Goal: Task Accomplishment & Management: Manage account settings

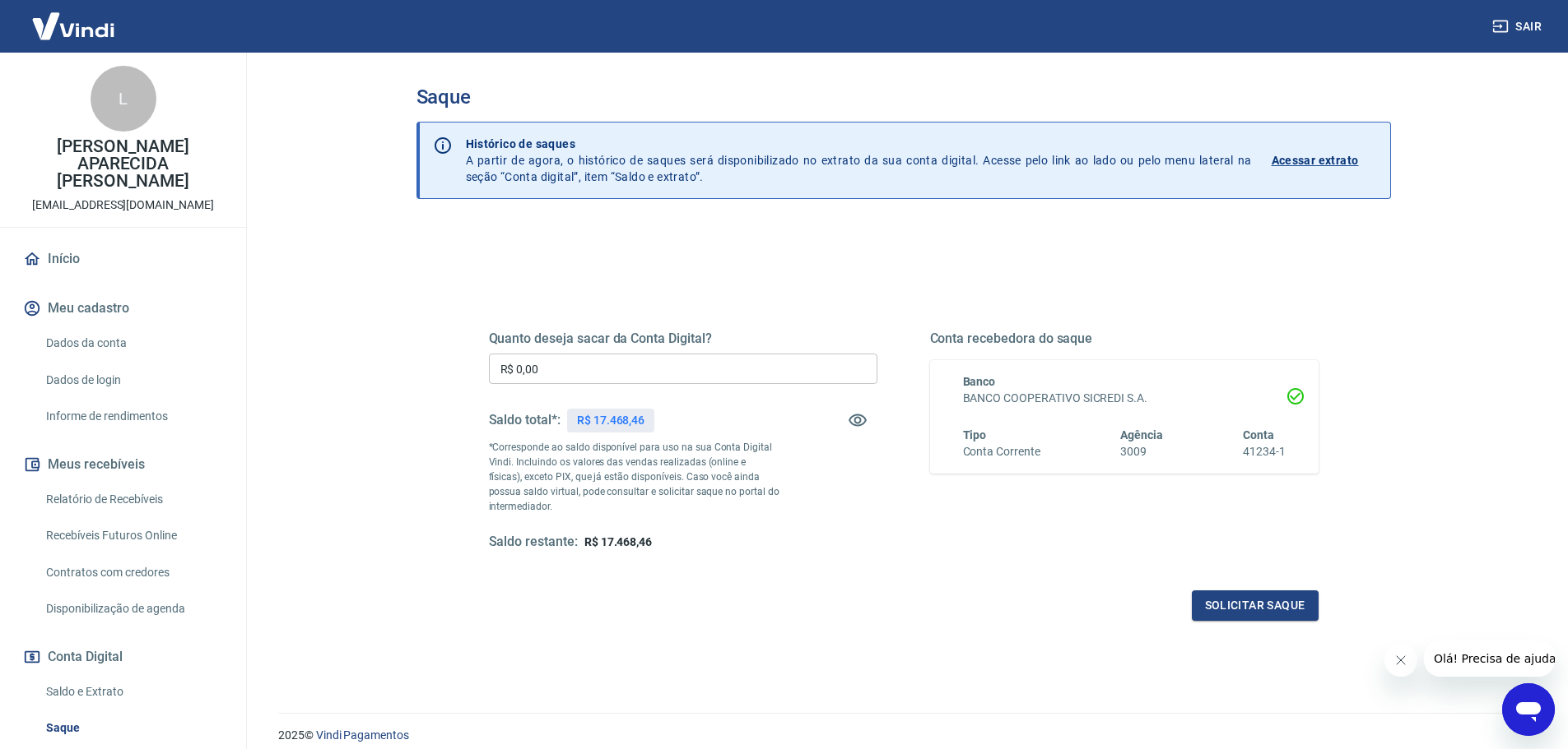
click at [550, 372] on input "R$ 0,00" at bounding box center [682, 369] width 388 height 30
type input "R$ 17.468,46"
click at [1280, 609] on button "Solicitar saque" at bounding box center [1255, 605] width 126 height 30
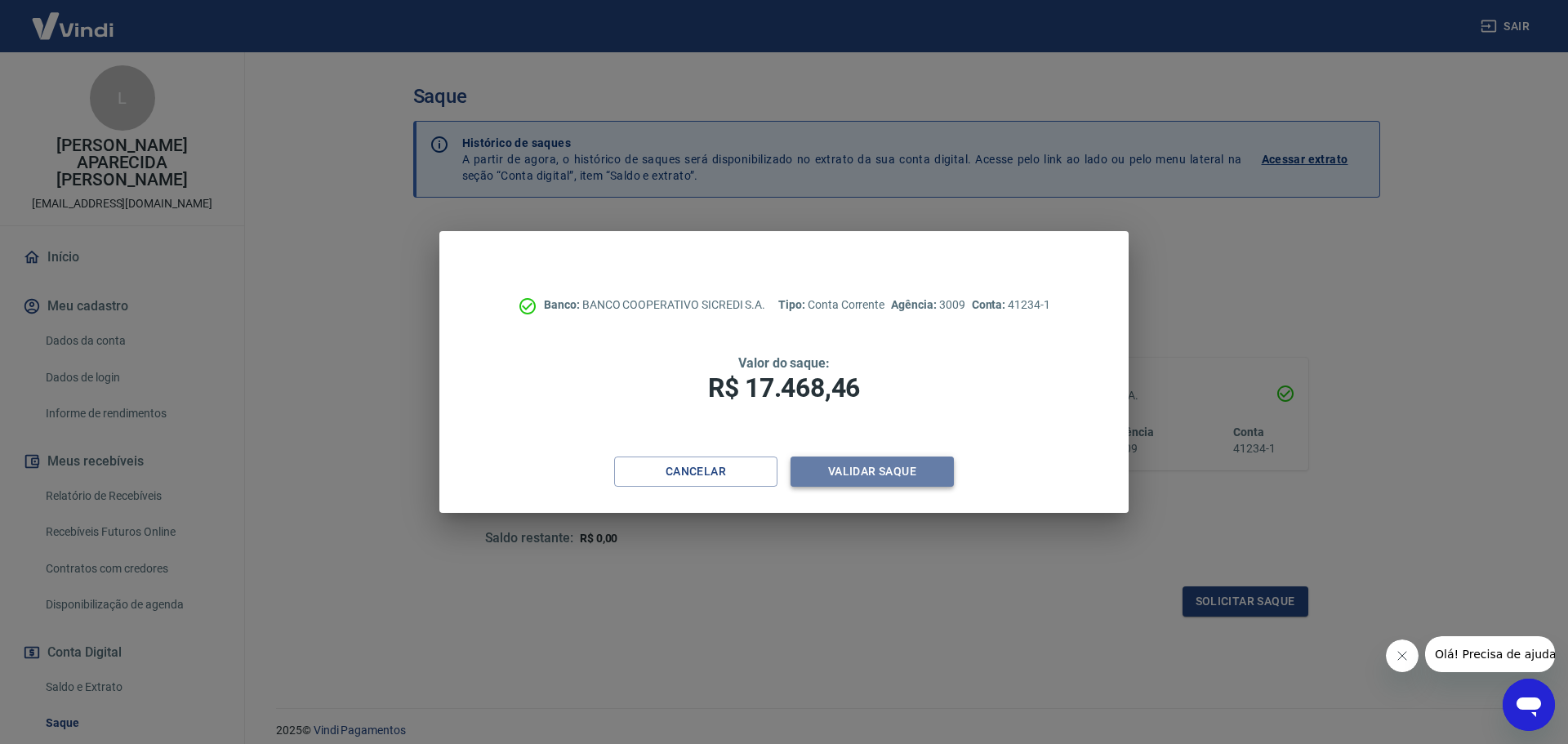
click at [873, 477] on button "Validar saque" at bounding box center [872, 471] width 164 height 30
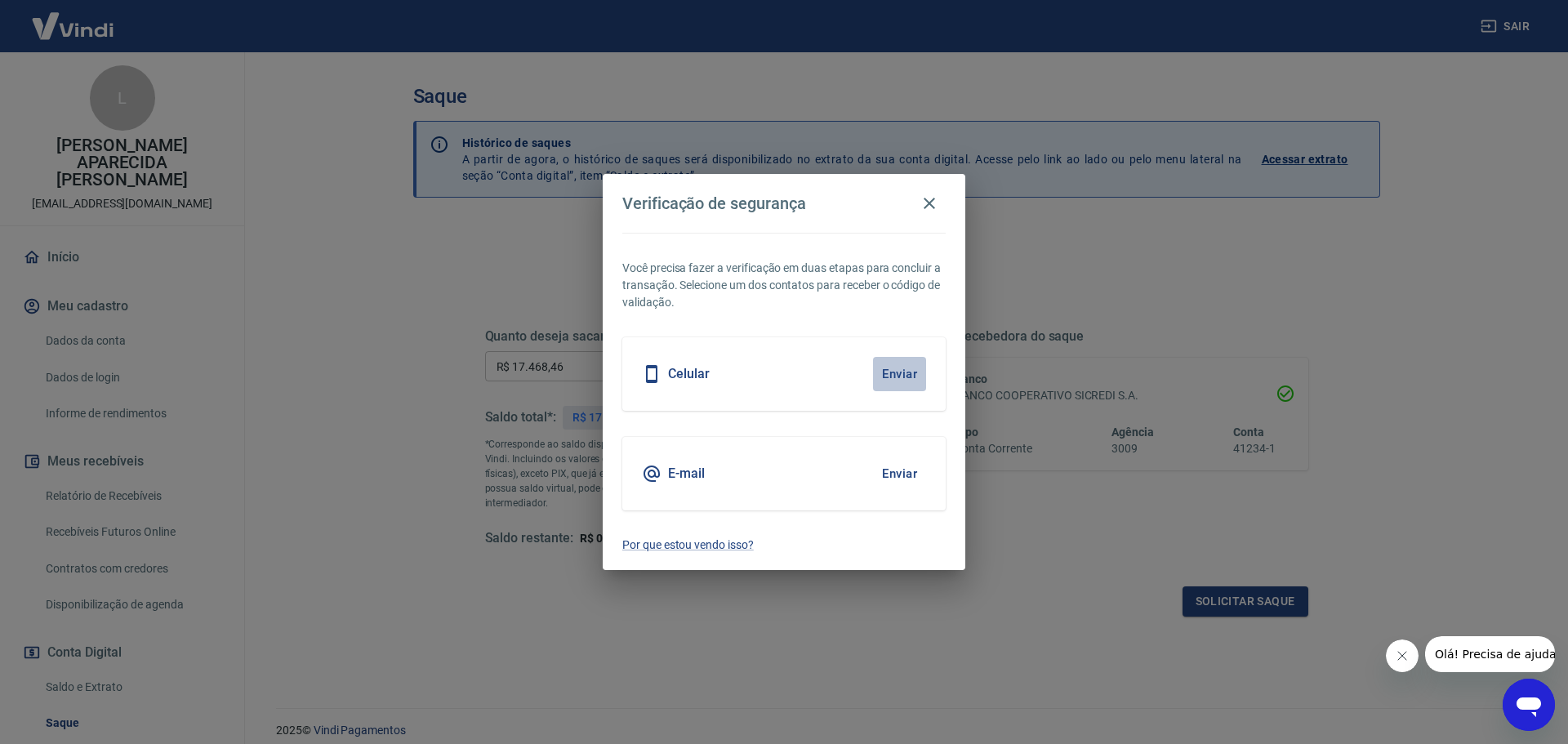
click at [890, 374] on button "Enviar" at bounding box center [899, 373] width 53 height 34
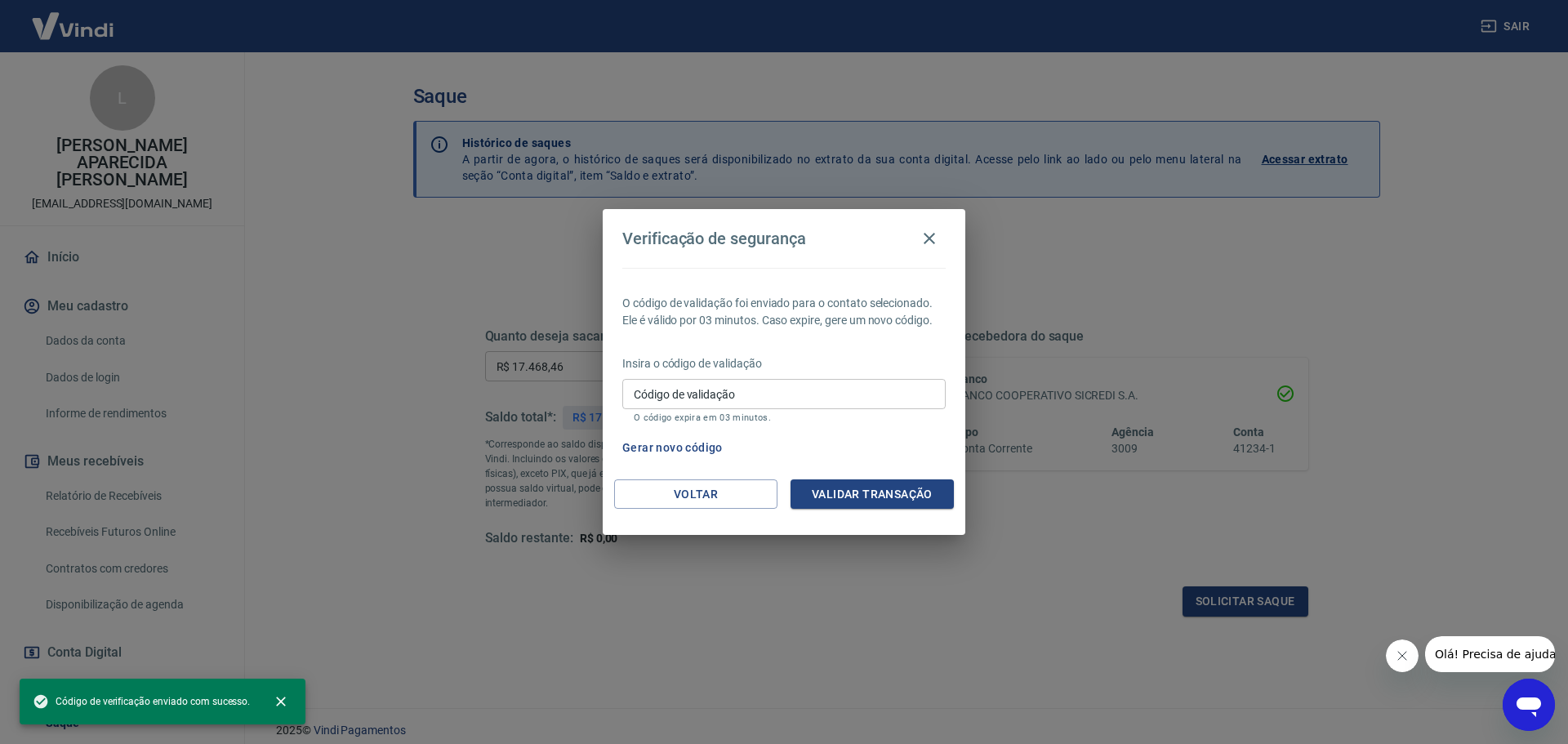
click at [672, 393] on input "Código de validação" at bounding box center [784, 394] width 324 height 30
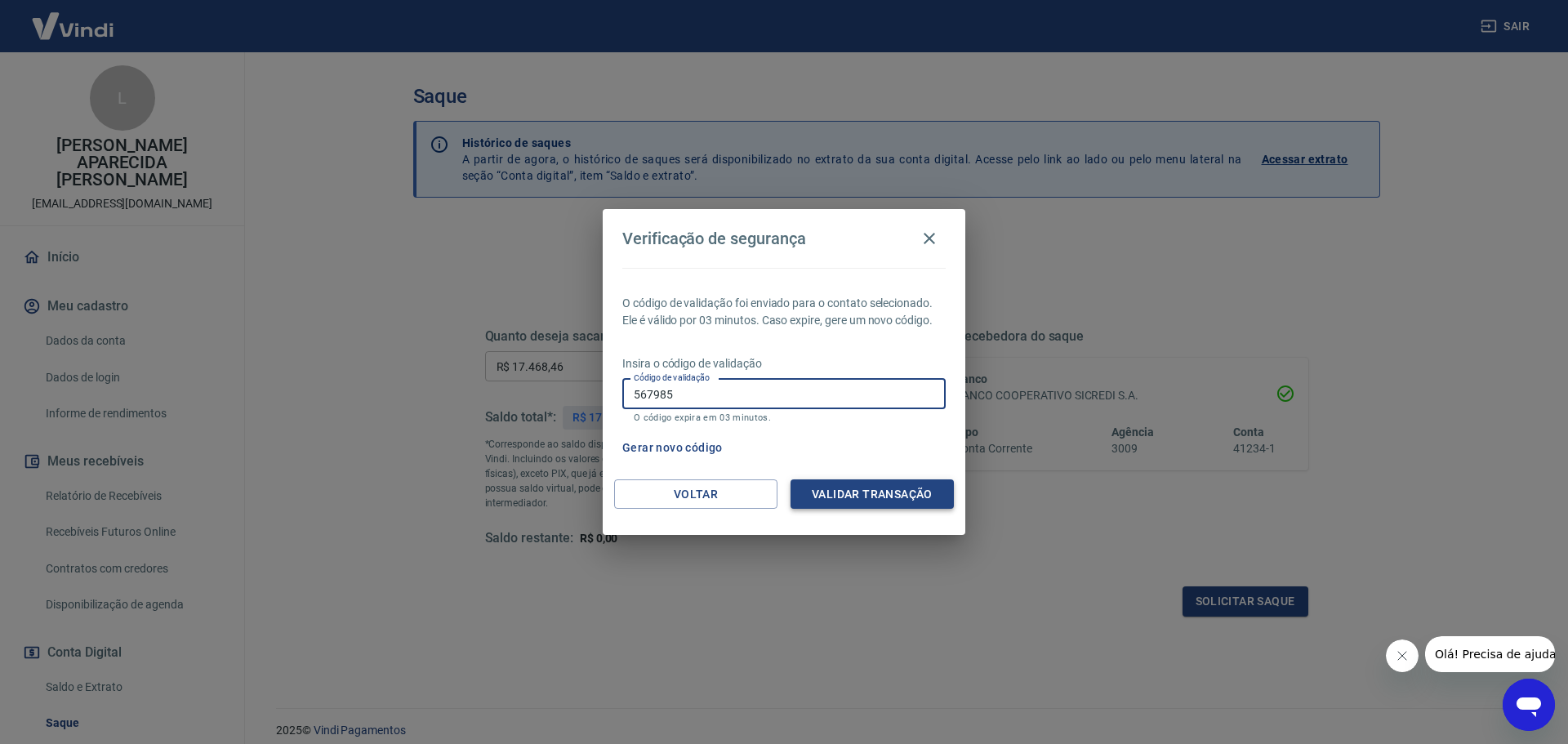
type input "567985"
click at [882, 501] on button "Validar transação" at bounding box center [872, 494] width 164 height 30
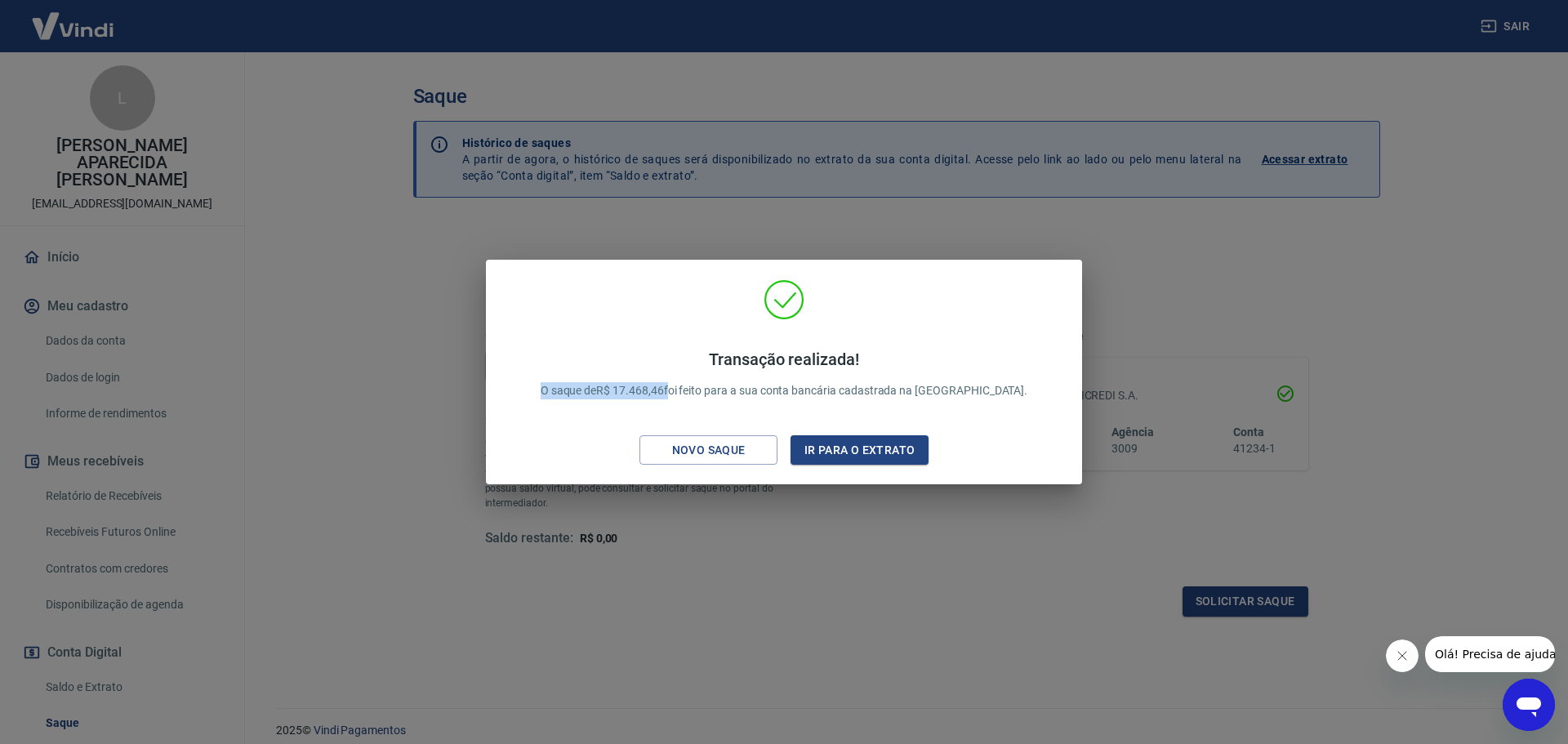
drag, startPoint x: 578, startPoint y: 381, endPoint x: 709, endPoint y: 395, distance: 131.7
click at [709, 395] on div "Transação realizada! O saque de R$ 17.468,46 foi feito para a sua conta bancári…" at bounding box center [785, 374] width 527 height 82
copy p "O saque de R$ 17.468,46"
